Goal: Check status: Check status

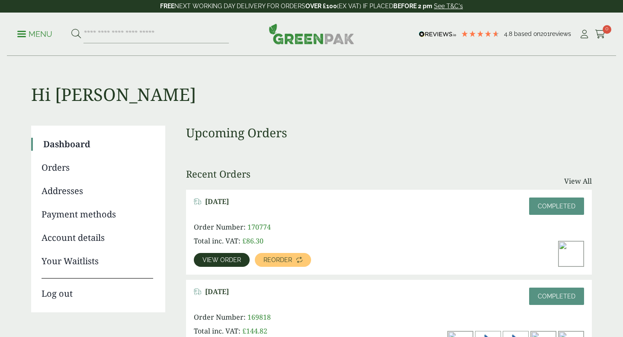
click at [221, 264] on link "View order" at bounding box center [222, 260] width 56 height 14
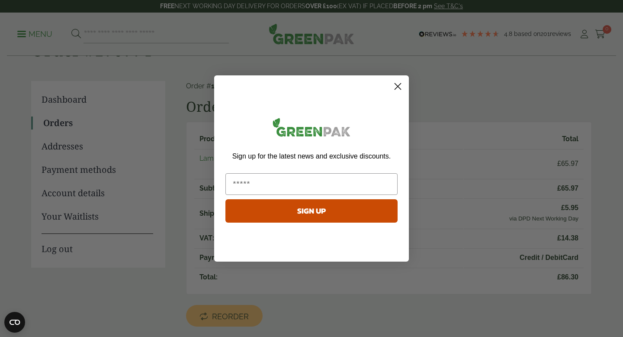
click at [395, 87] on circle "Close dialog" at bounding box center [398, 86] width 14 height 14
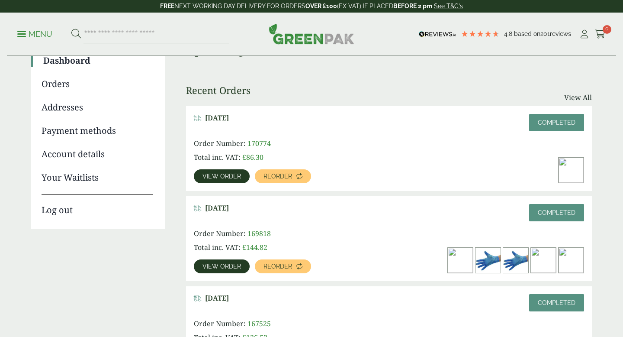
scroll to position [84, 0]
click at [226, 263] on span "View order" at bounding box center [222, 266] width 39 height 6
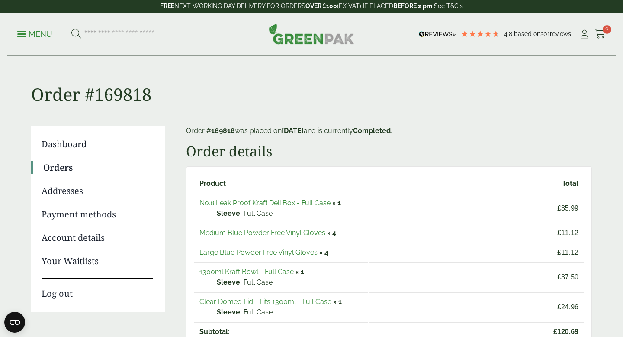
click at [258, 201] on link "No.8 Leak Proof Kraft Deli Box - Full Case" at bounding box center [265, 203] width 131 height 8
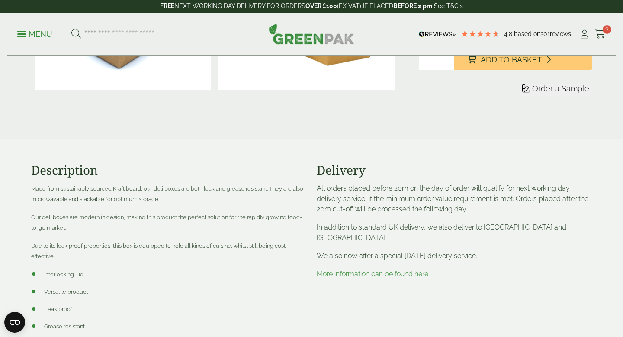
scroll to position [177, 0]
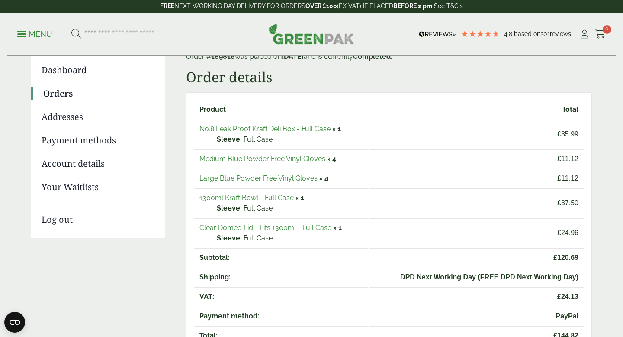
scroll to position [129, 0]
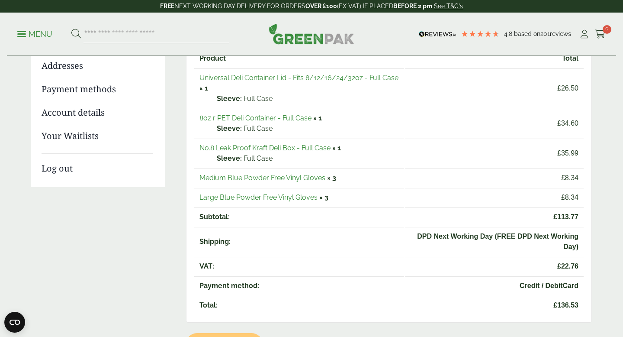
scroll to position [127, 0]
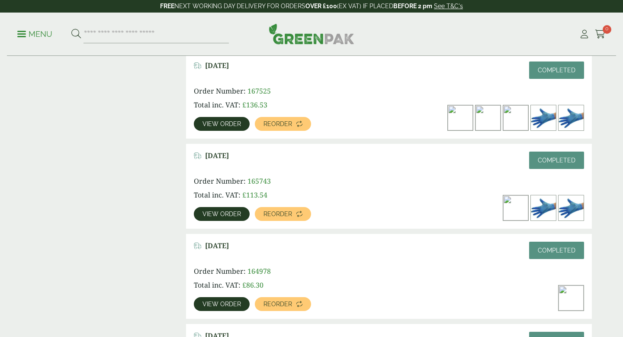
click at [219, 216] on span "View order" at bounding box center [222, 214] width 39 height 6
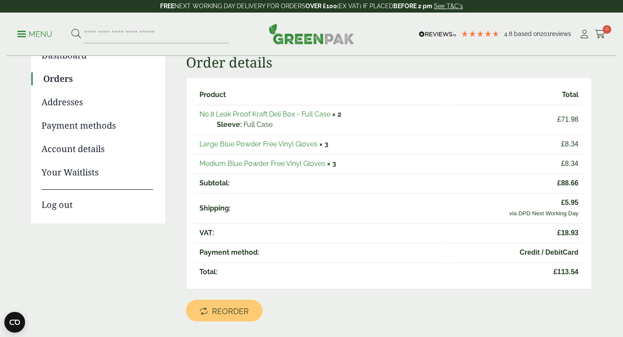
scroll to position [97, 0]
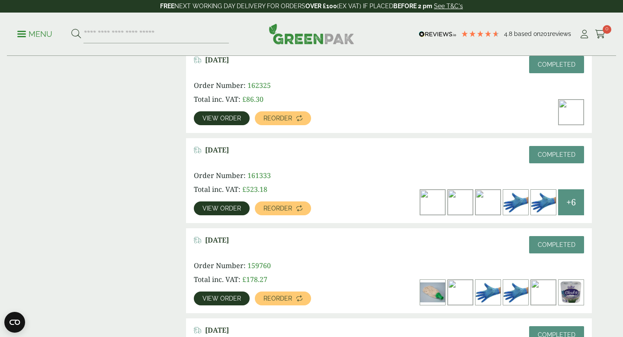
scroll to position [594, 0]
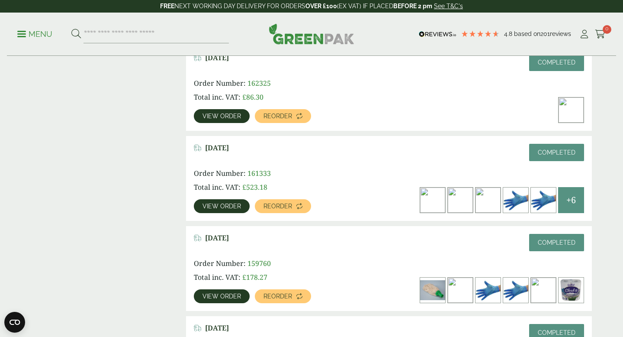
click at [204, 205] on span "View order" at bounding box center [222, 206] width 39 height 6
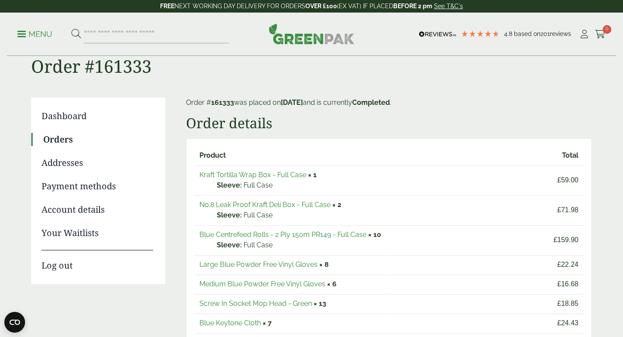
scroll to position [29, 0]
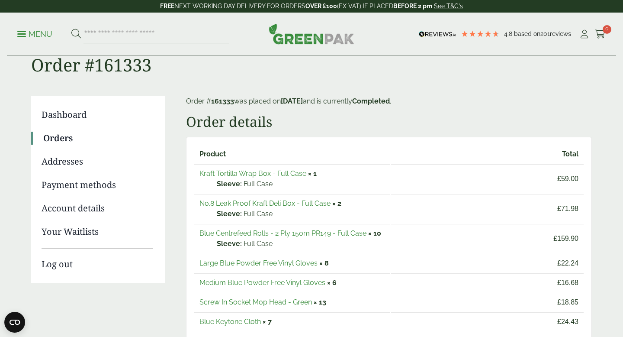
click at [311, 232] on link "Blue Centrefeed Rolls - 2 Ply 150m PR149 - Full Case" at bounding box center [283, 233] width 167 height 8
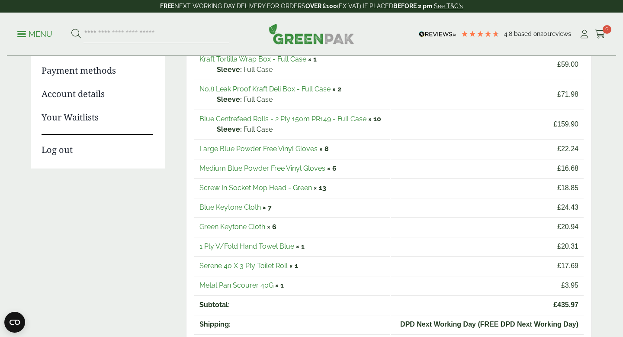
scroll to position [143, 0]
click at [244, 209] on link "Blue Keytone Cloth" at bounding box center [230, 208] width 61 height 8
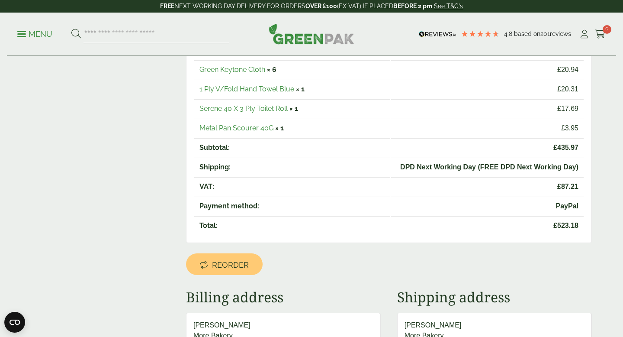
scroll to position [392, 0]
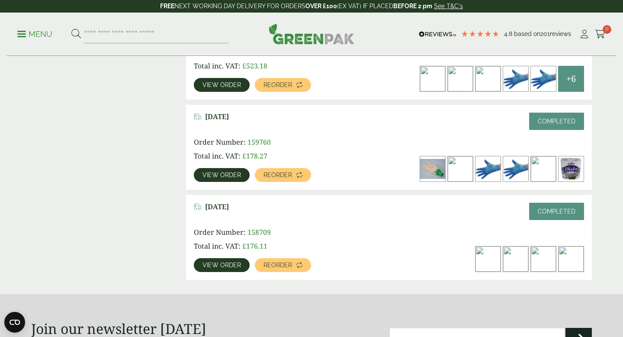
scroll to position [733, 0]
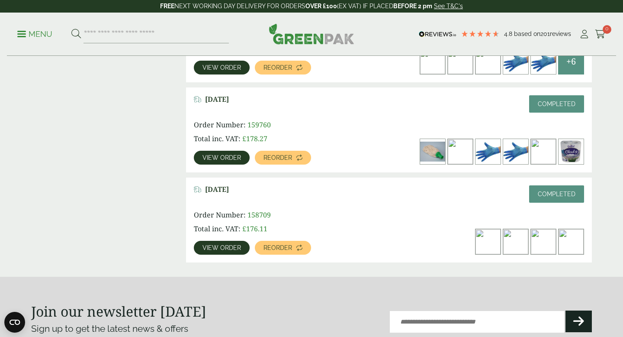
click at [223, 249] on span "View order" at bounding box center [222, 248] width 39 height 6
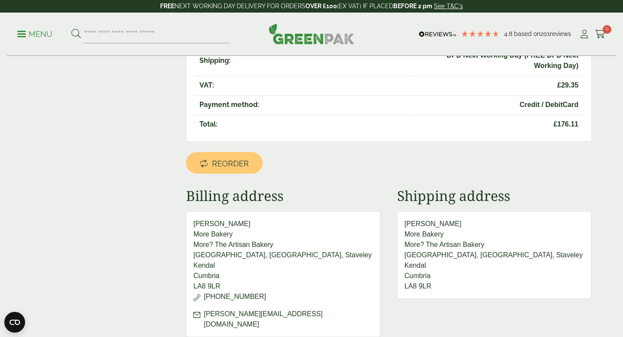
scroll to position [298, 0]
